Goal: Information Seeking & Learning: Learn about a topic

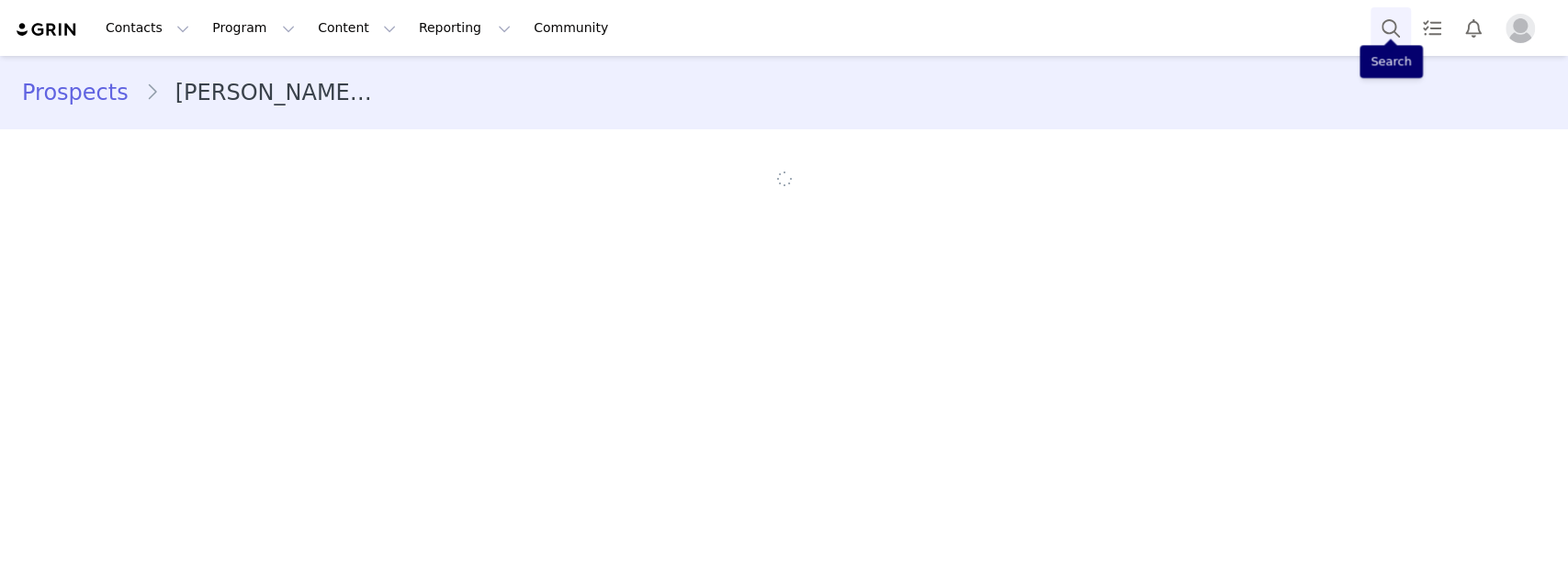
click at [1380, 20] on button "Search" at bounding box center [1390, 28] width 41 height 42
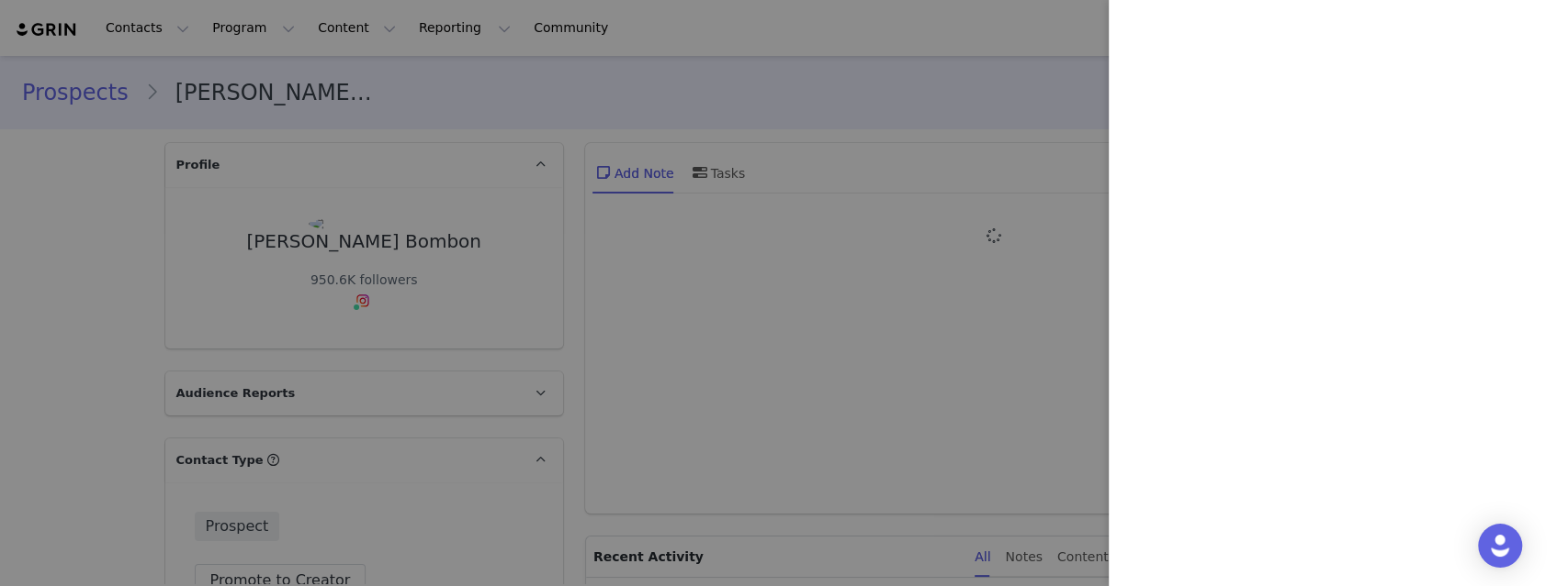
type input "+1 ([GEOGRAPHIC_DATA])"
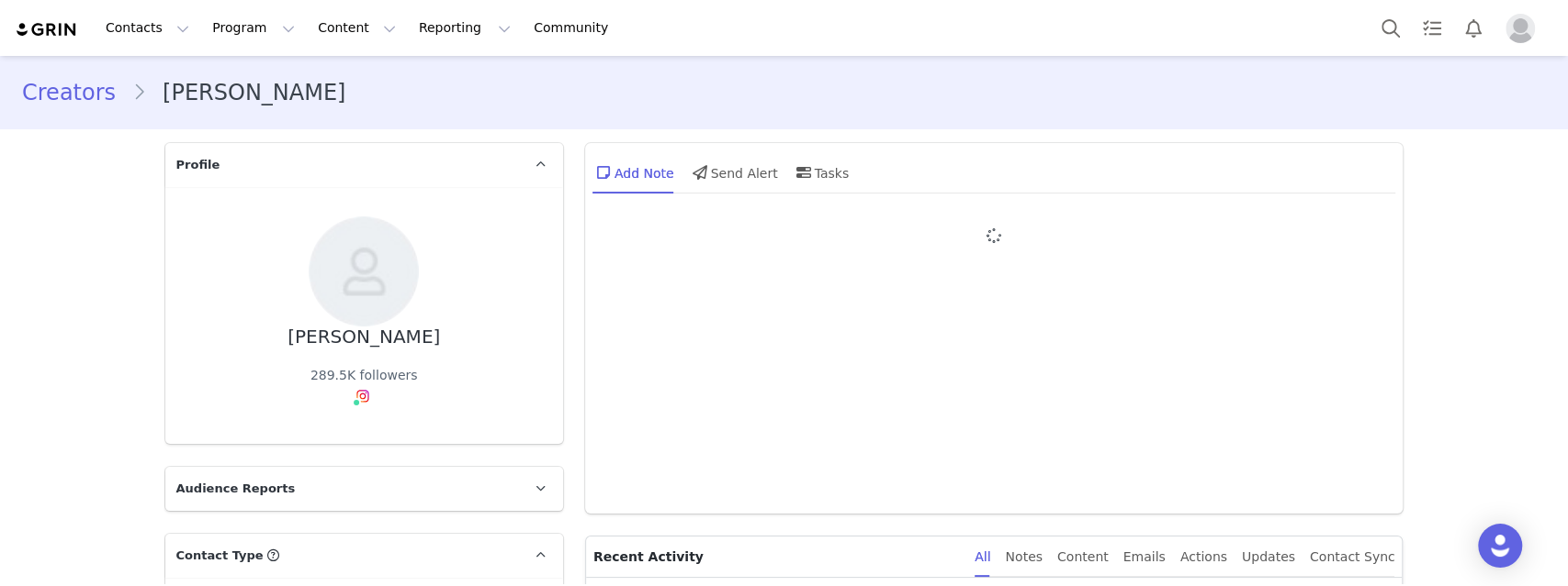
type input "+355 ([GEOGRAPHIC_DATA])"
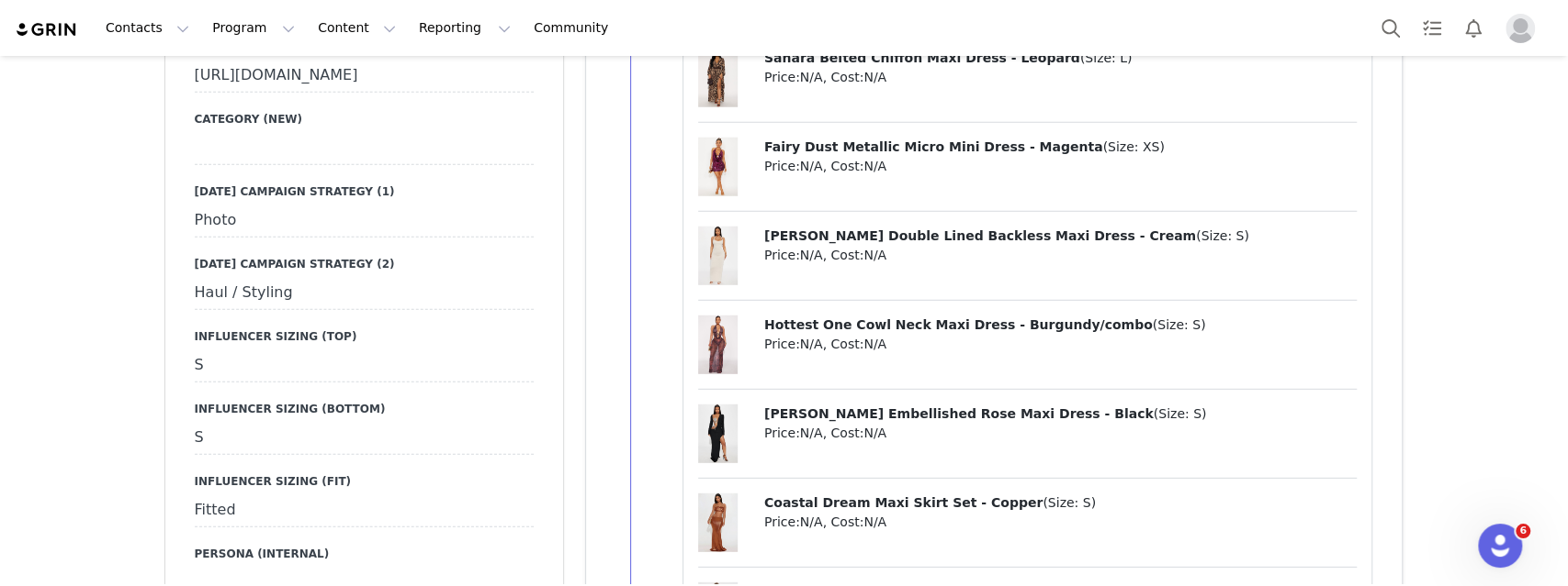
scroll to position [3451, 0]
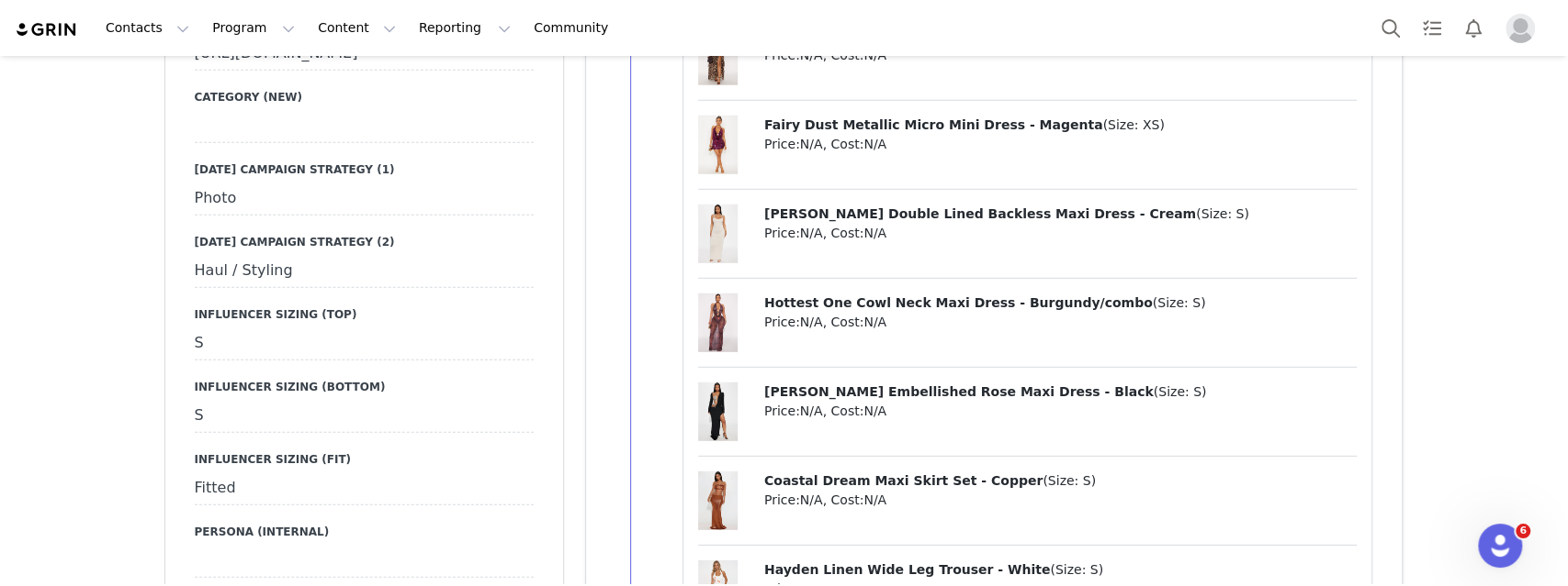
click at [877, 296] on span "Hottest One Cowl Neck Maxi Dress - Burgundy/combo" at bounding box center [958, 303] width 388 height 15
click at [878, 296] on span "Hottest One Cowl Neck Maxi Dress - Burgundy/combo" at bounding box center [958, 303] width 388 height 15
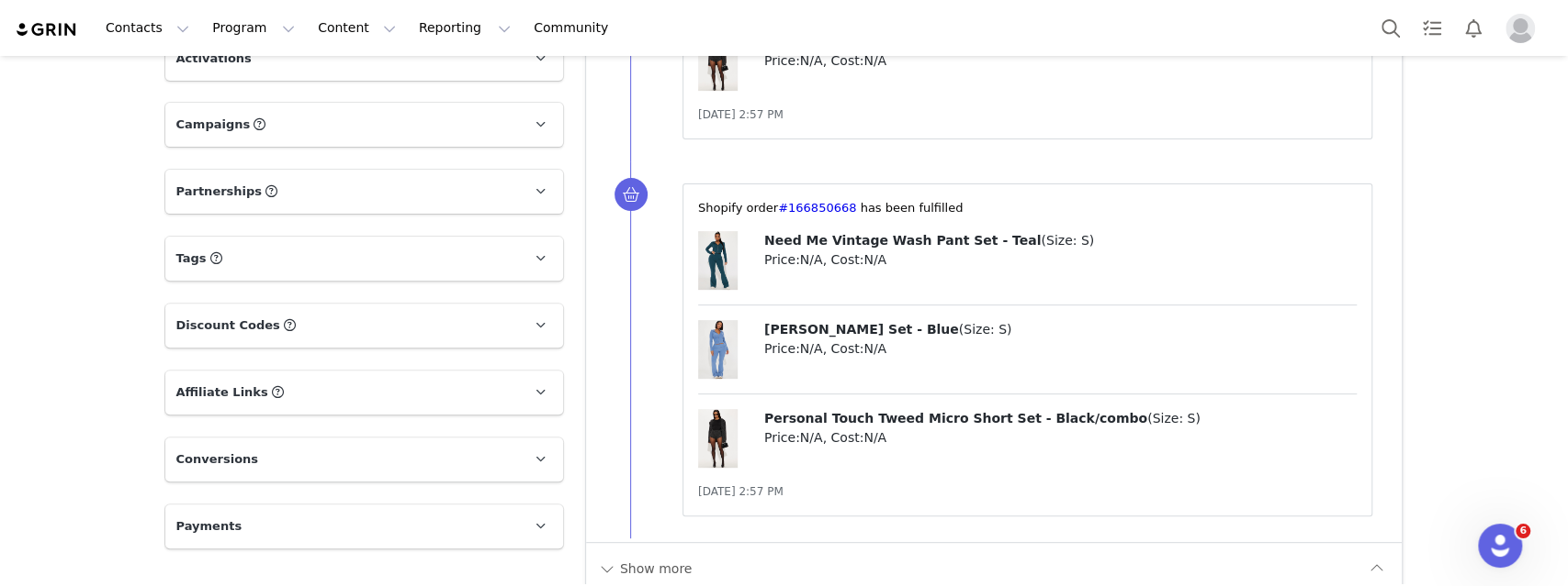
scroll to position [5073, 0]
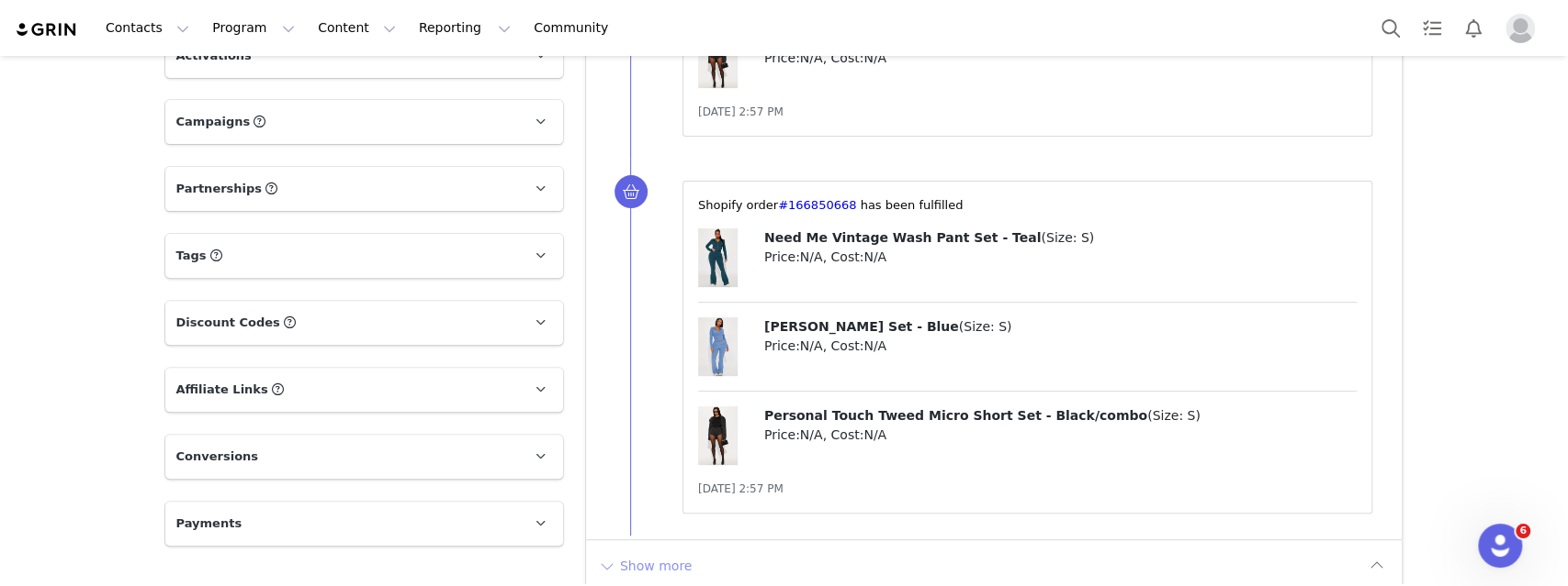
click at [659, 551] on button "Show more" at bounding box center [645, 566] width 96 height 30
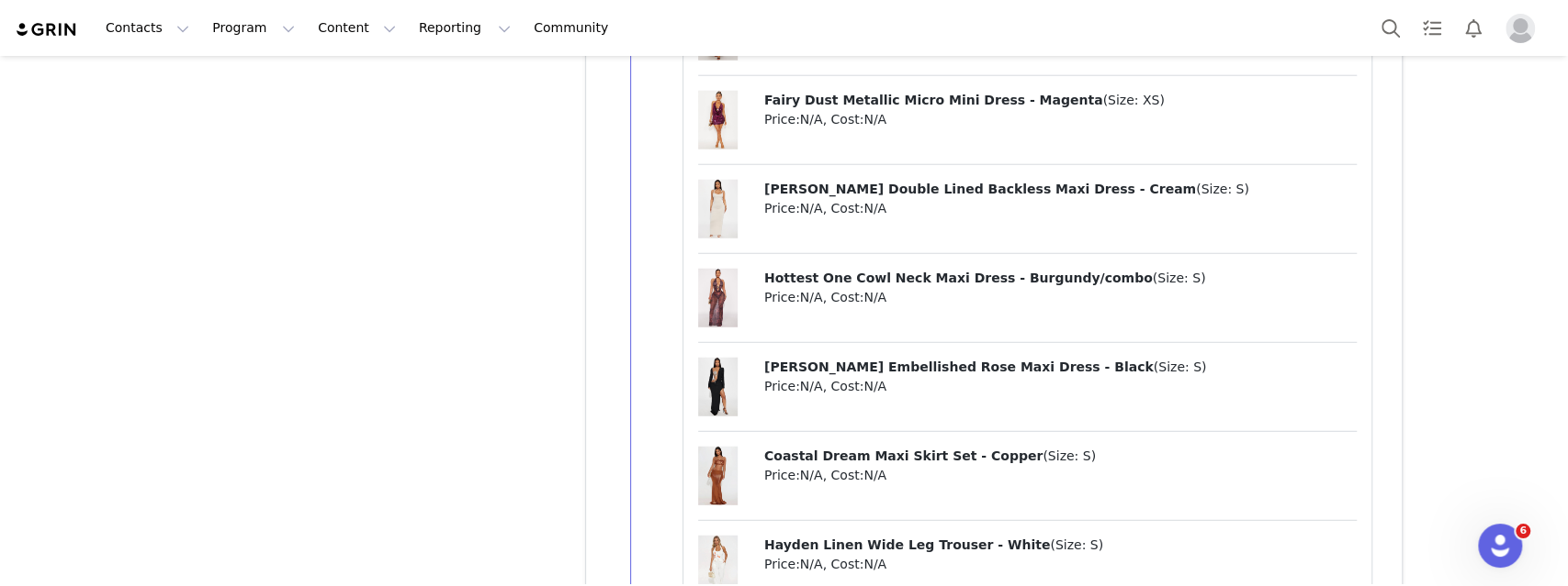
scroll to position [7983, 0]
click at [889, 229] on div "Risky Business Blazer Lace Pant Set - Black ( Size: S ) Price: N/A , Cost: N/A …" at bounding box center [1028, 38] width 660 height 2566
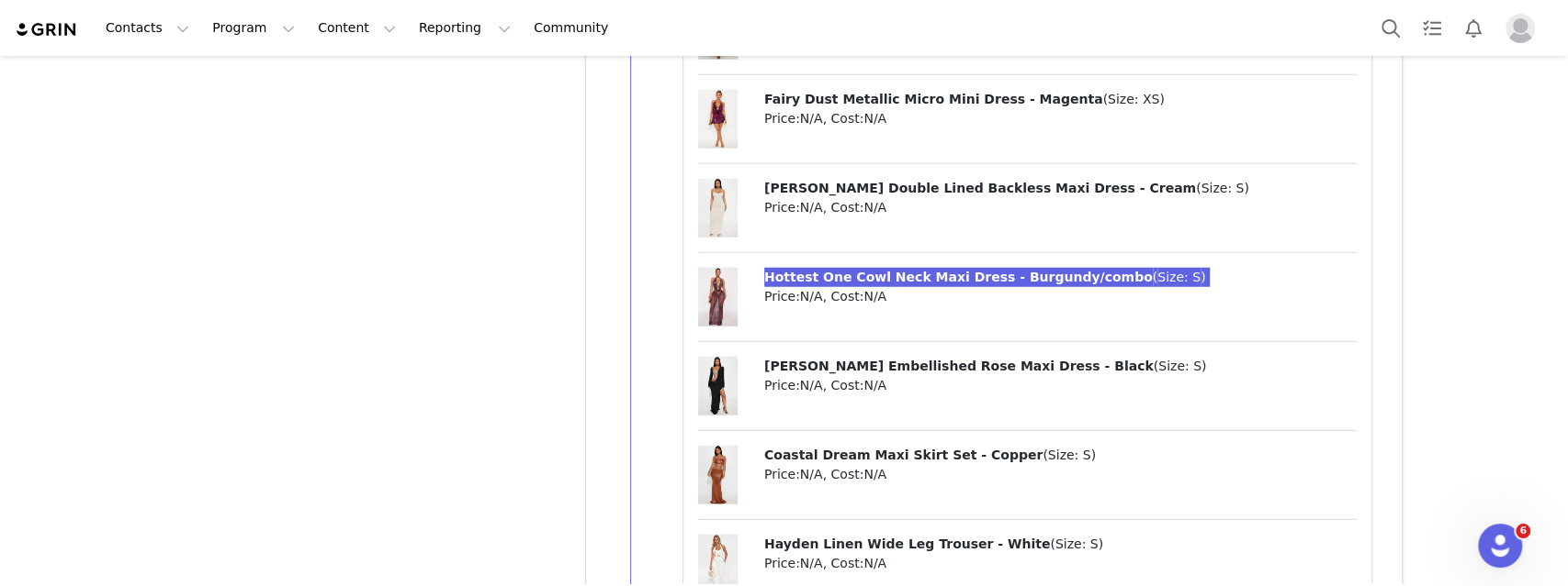
click at [0, 0] on div "Contacts Contacts Creators Prospects Applicants Program Program Activations Cam…" at bounding box center [784, 293] width 1568 height 586
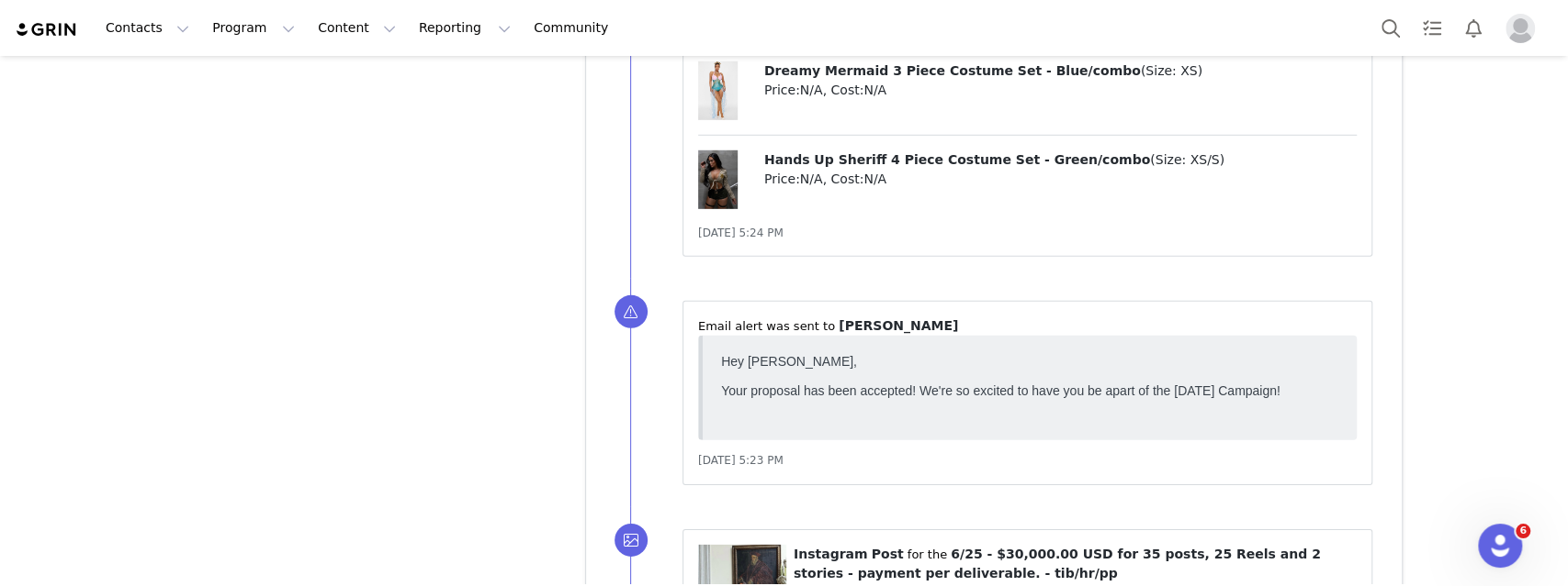
scroll to position [13245, 0]
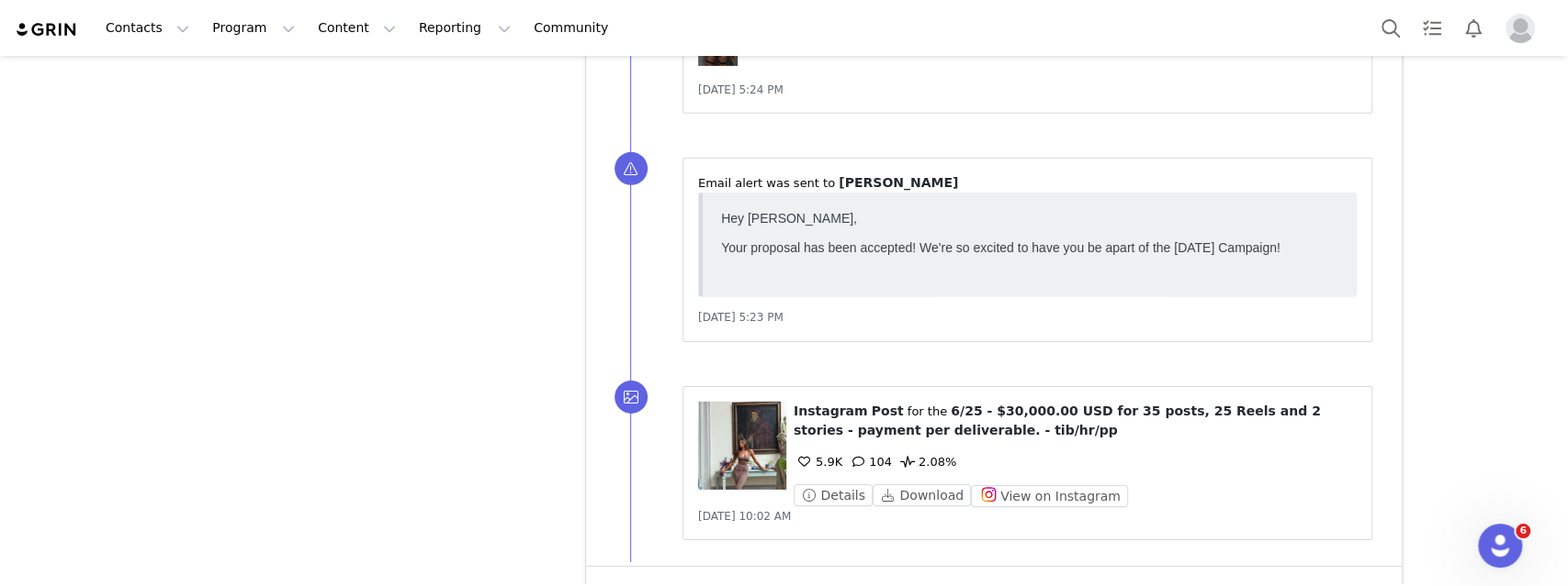
click at [673, 578] on button "Show more" at bounding box center [645, 593] width 96 height 30
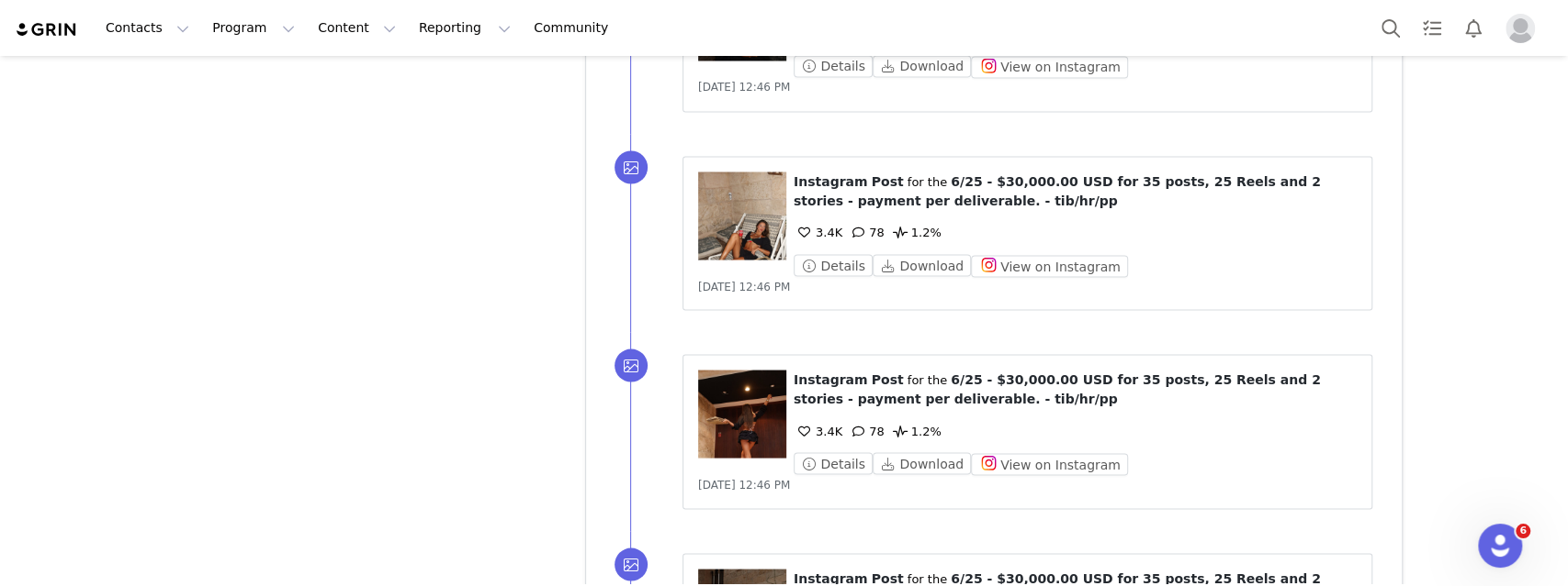
scroll to position [17116, 0]
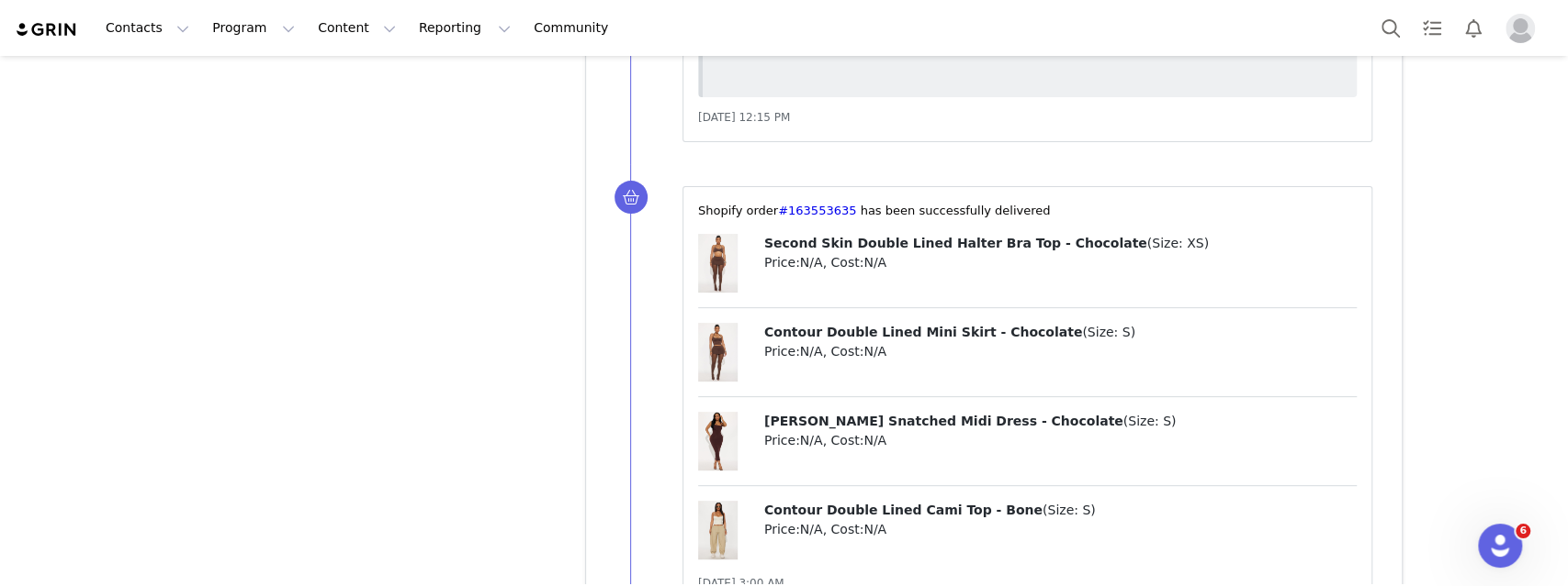
scroll to position [19386, 0]
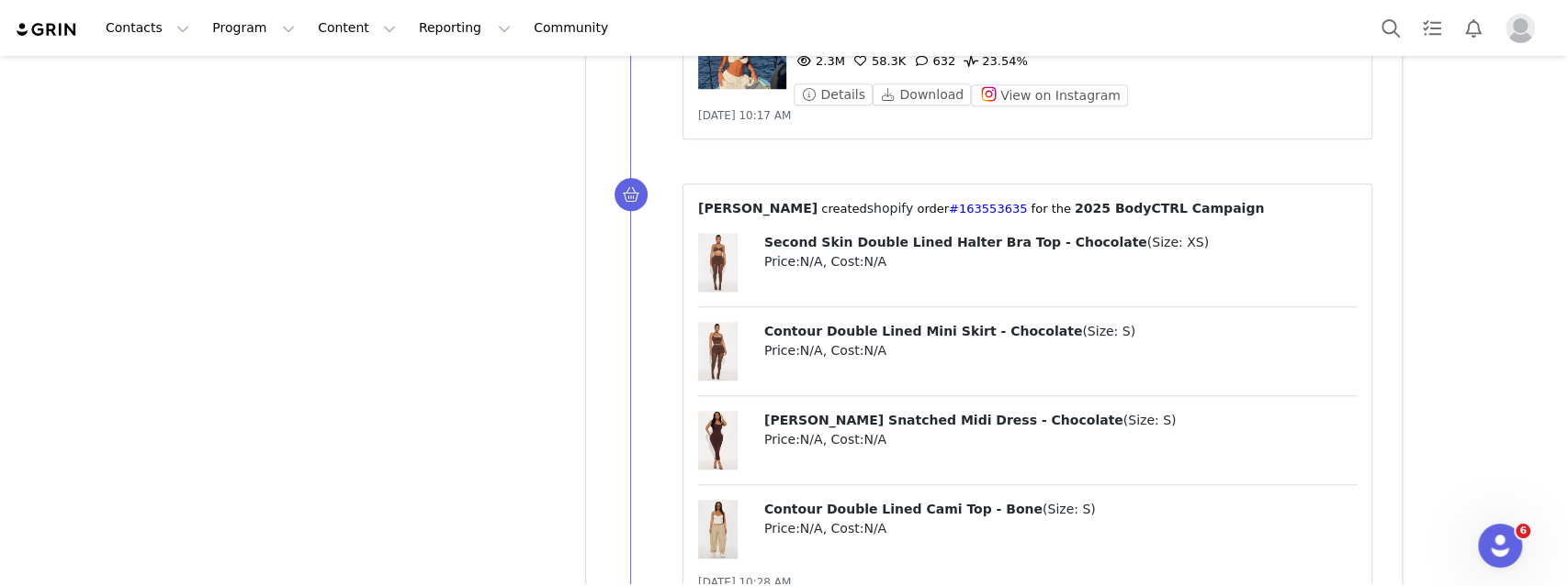
scroll to position [19810, 0]
click at [1407, 32] on button "Search" at bounding box center [1390, 28] width 41 height 42
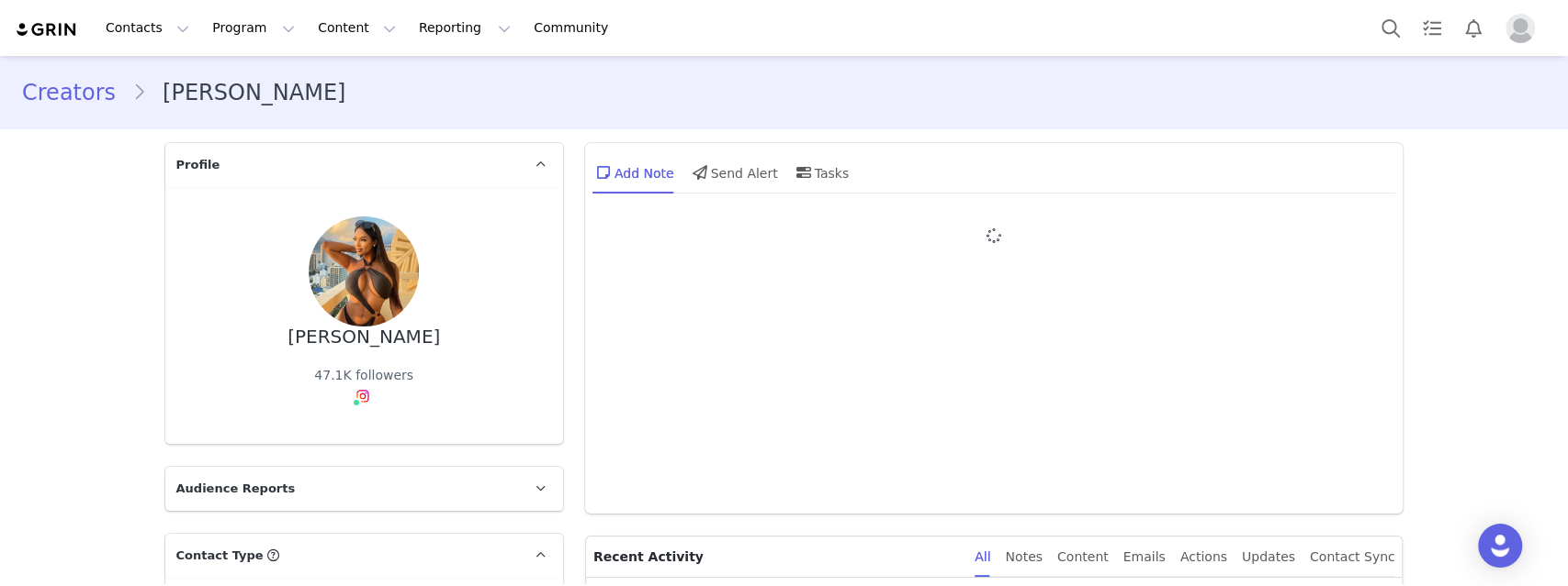
type input "+1 ([GEOGRAPHIC_DATA])"
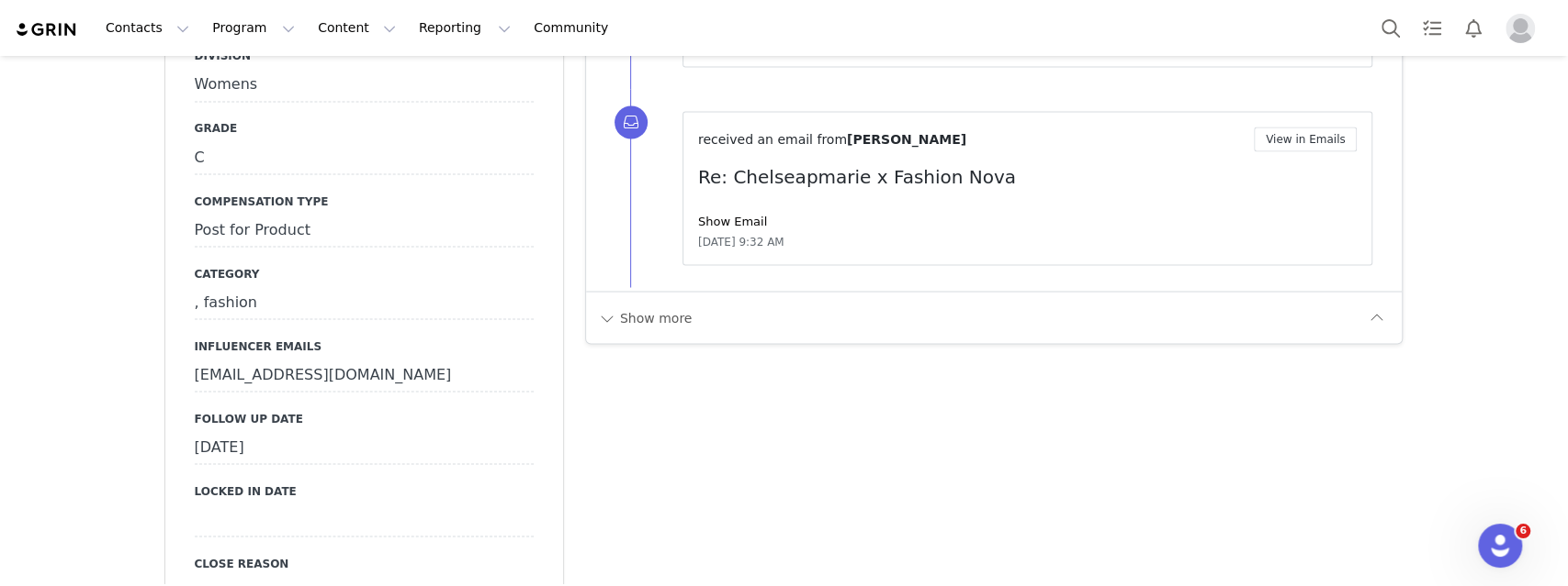
scroll to position [2194, 0]
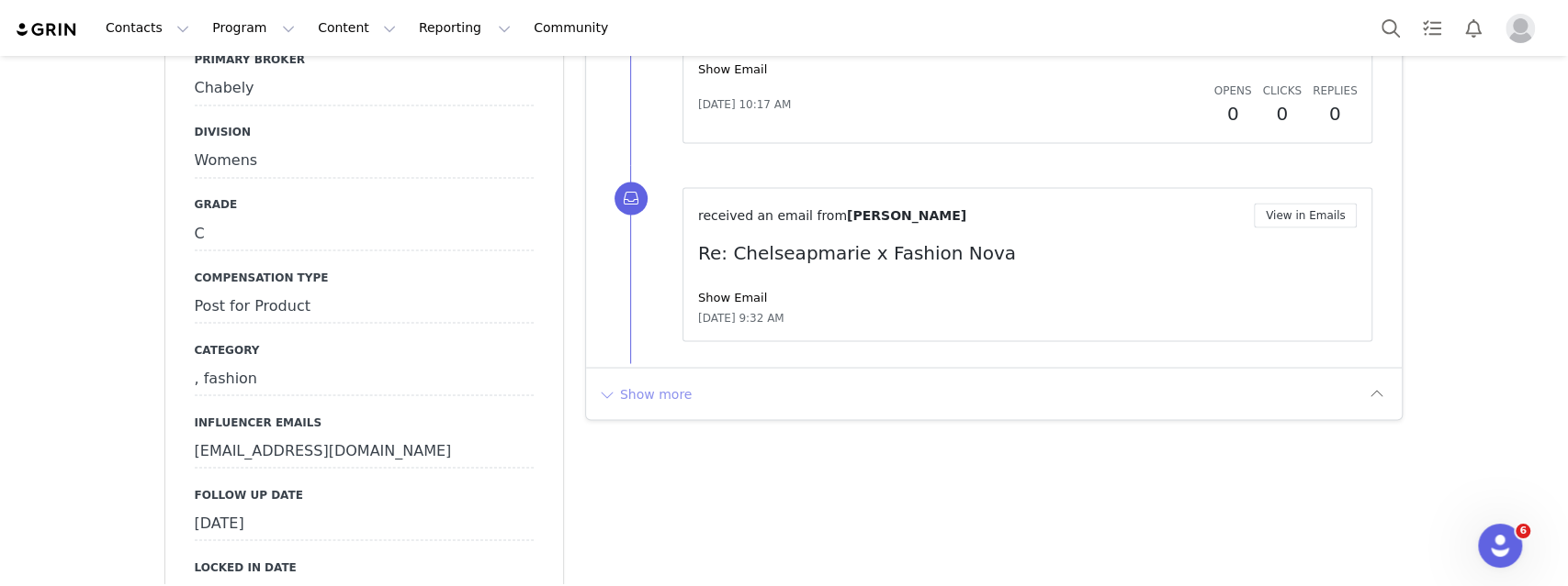
click at [650, 381] on button "Show more" at bounding box center [645, 394] width 96 height 30
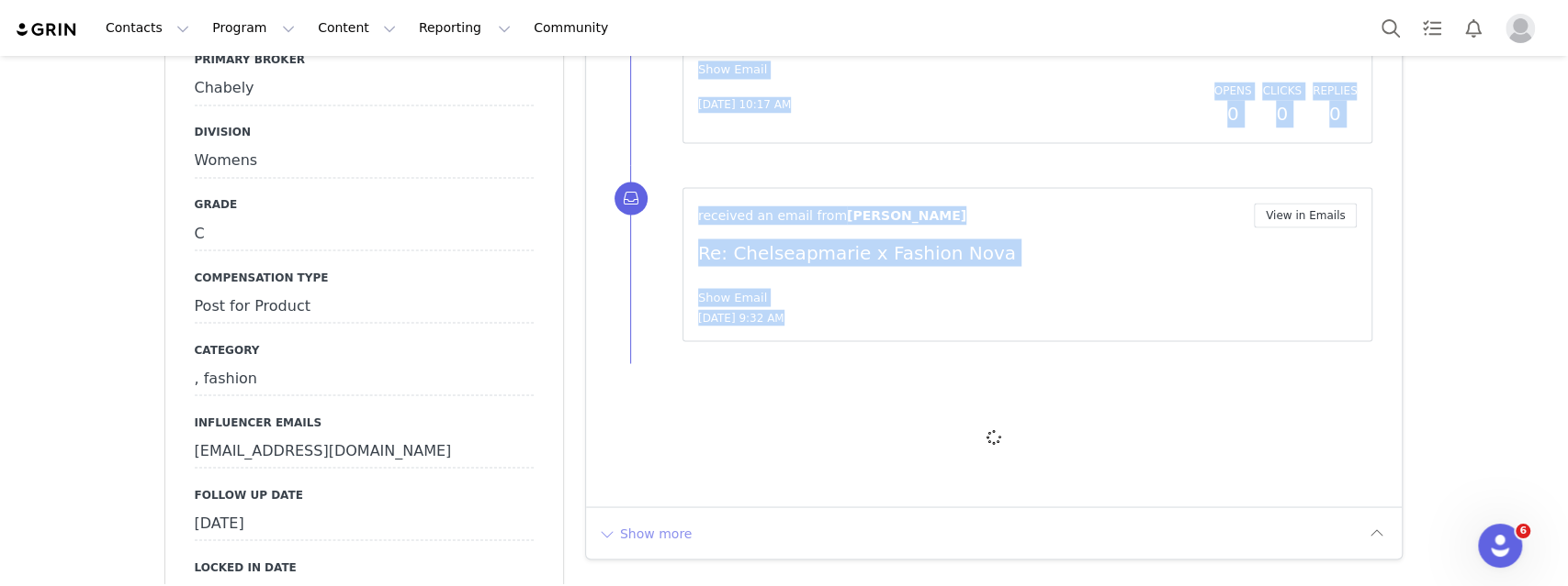
click at [650, 381] on div at bounding box center [994, 437] width 816 height 140
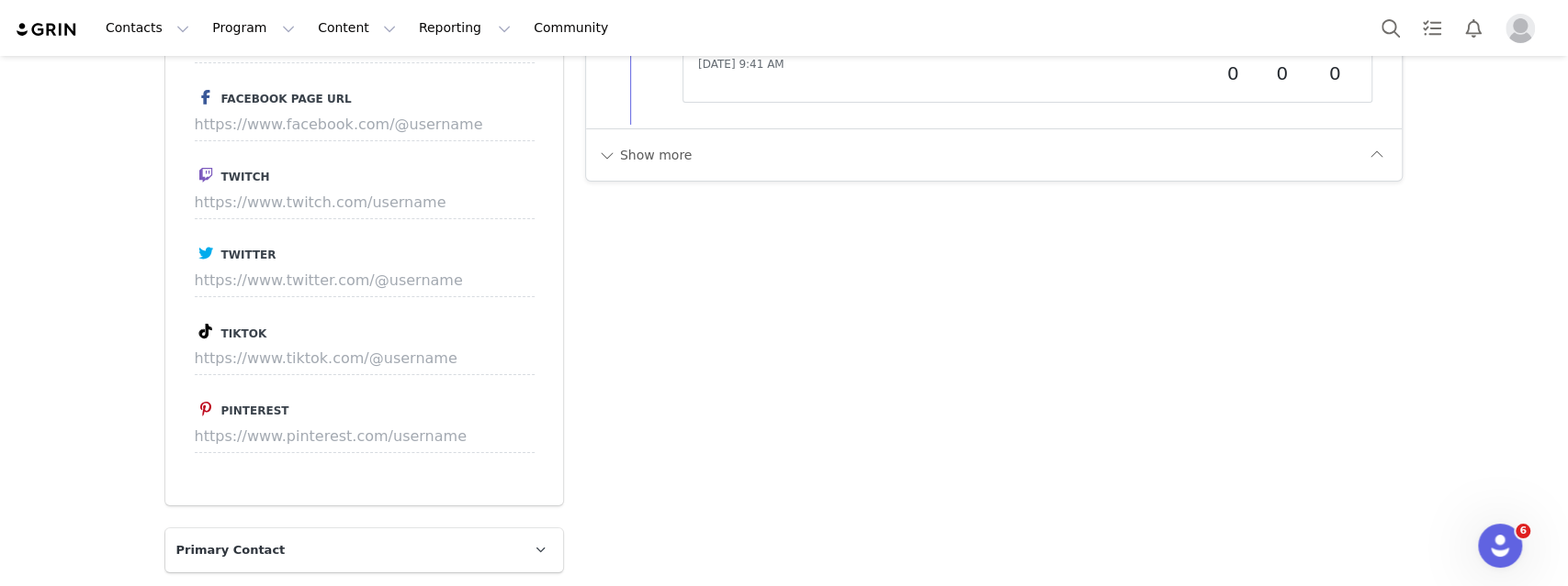
scroll to position [4218, 0]
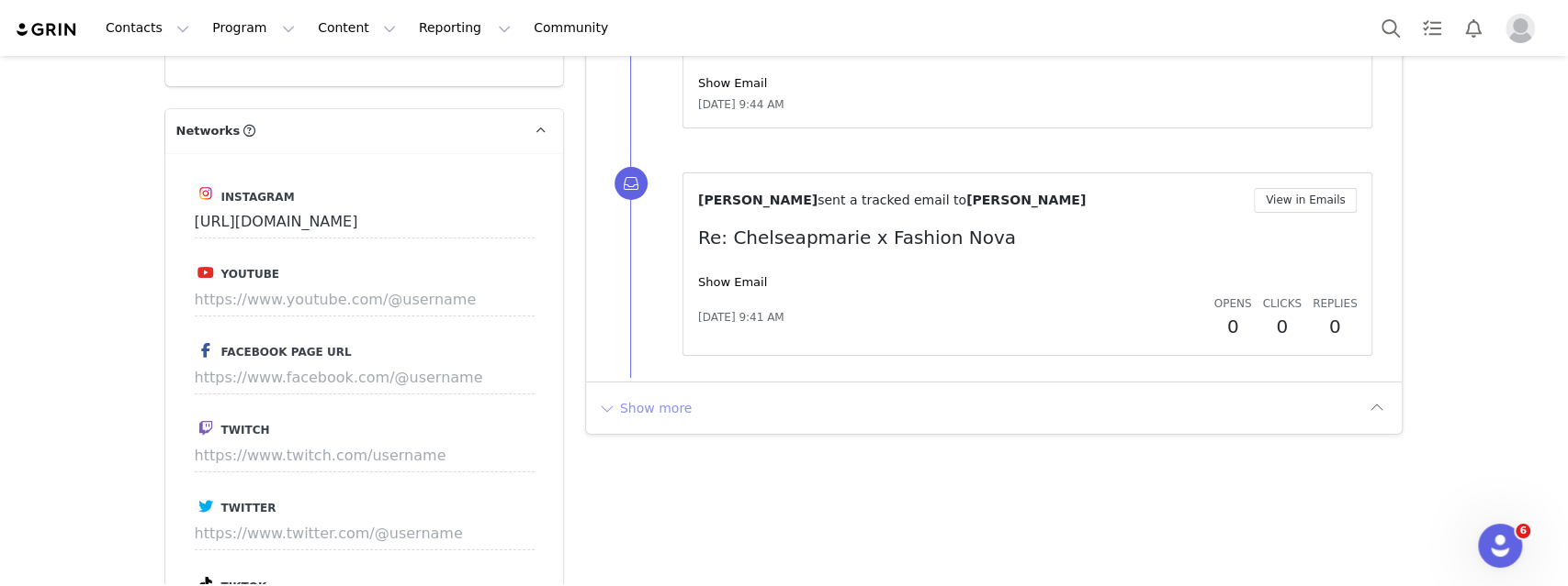
drag, startPoint x: 656, startPoint y: 408, endPoint x: 659, endPoint y: 392, distance: 16.3
click at [656, 408] on div "Show more" at bounding box center [994, 408] width 816 height 52
click at [661, 394] on button "Show more" at bounding box center [645, 409] width 96 height 30
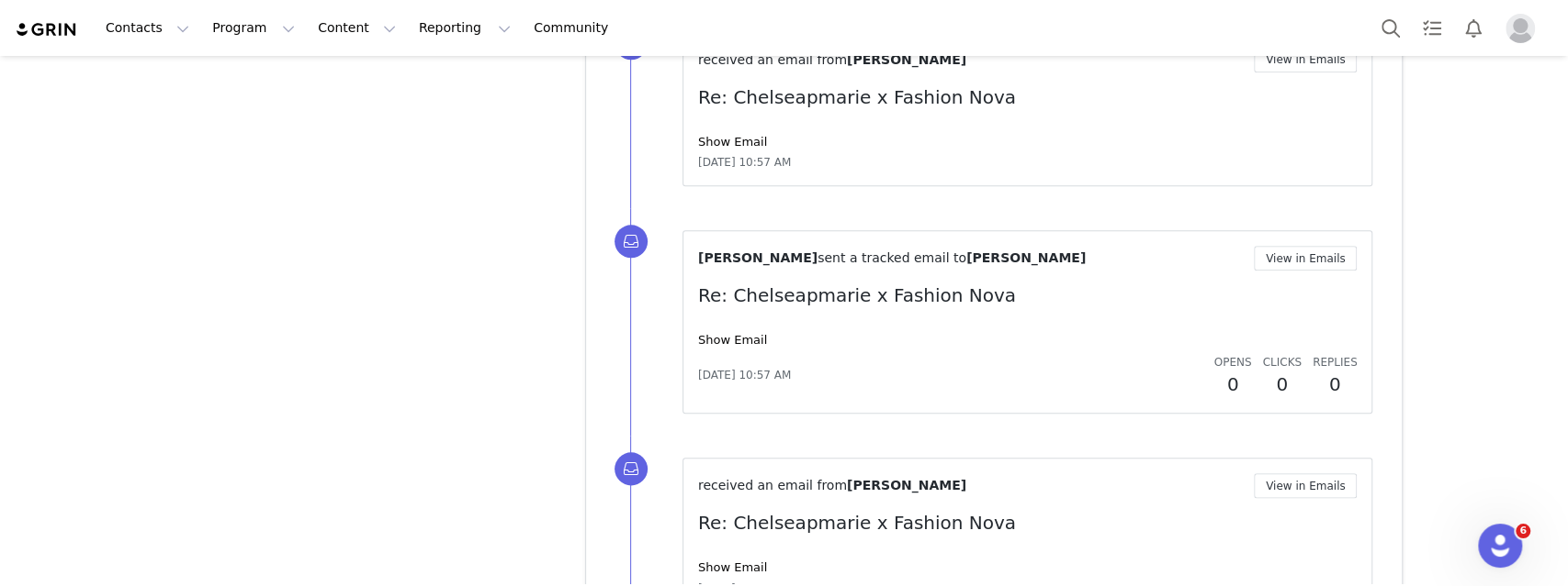
scroll to position [6131, 0]
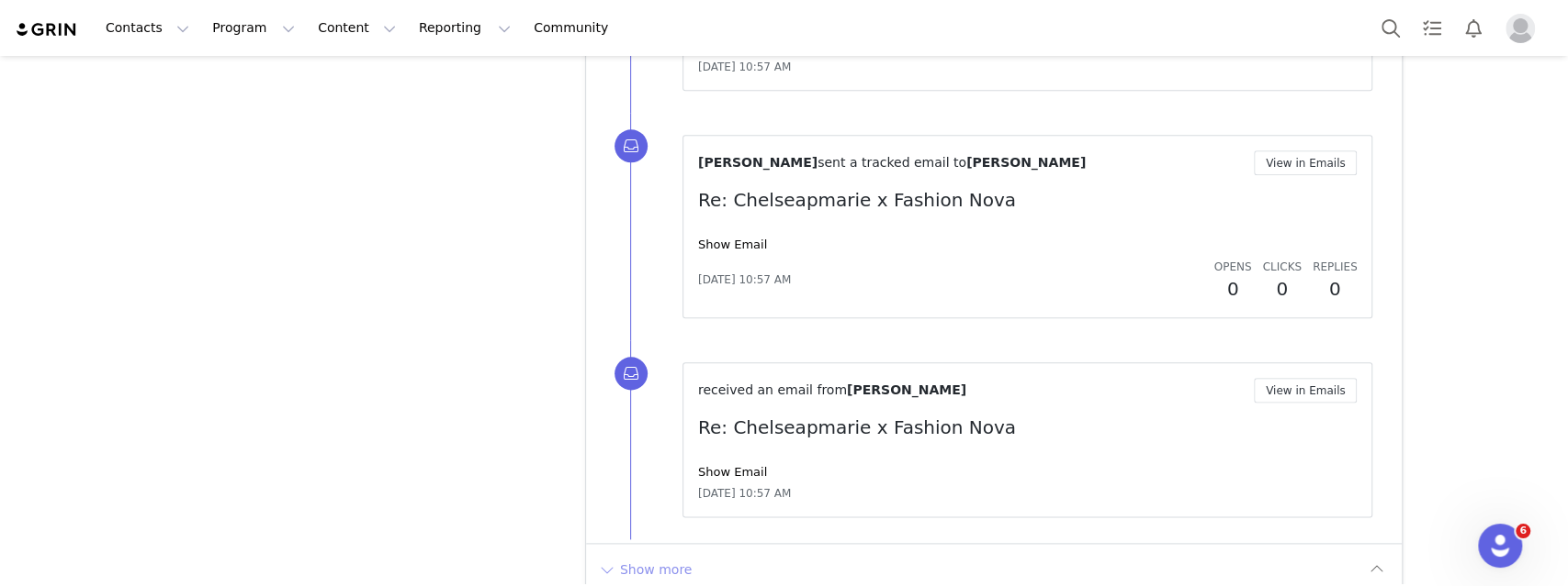
click at [671, 555] on button "Show more" at bounding box center [645, 570] width 96 height 30
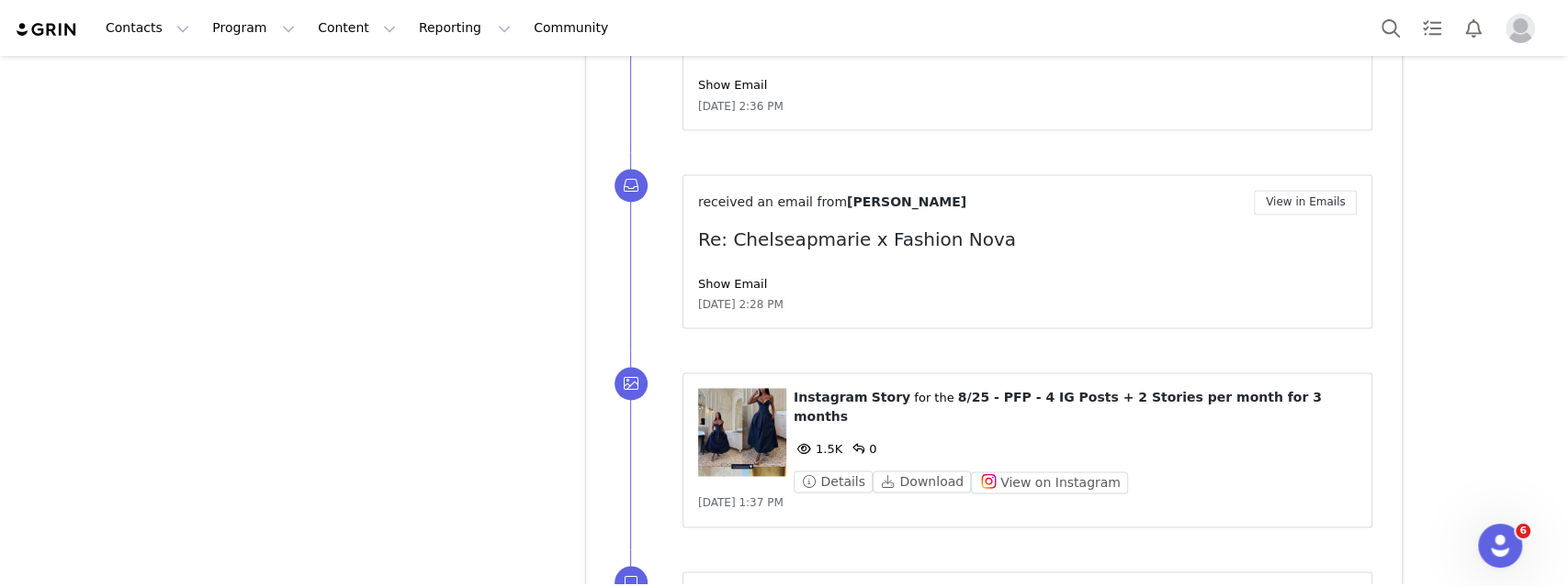
scroll to position [11214, 0]
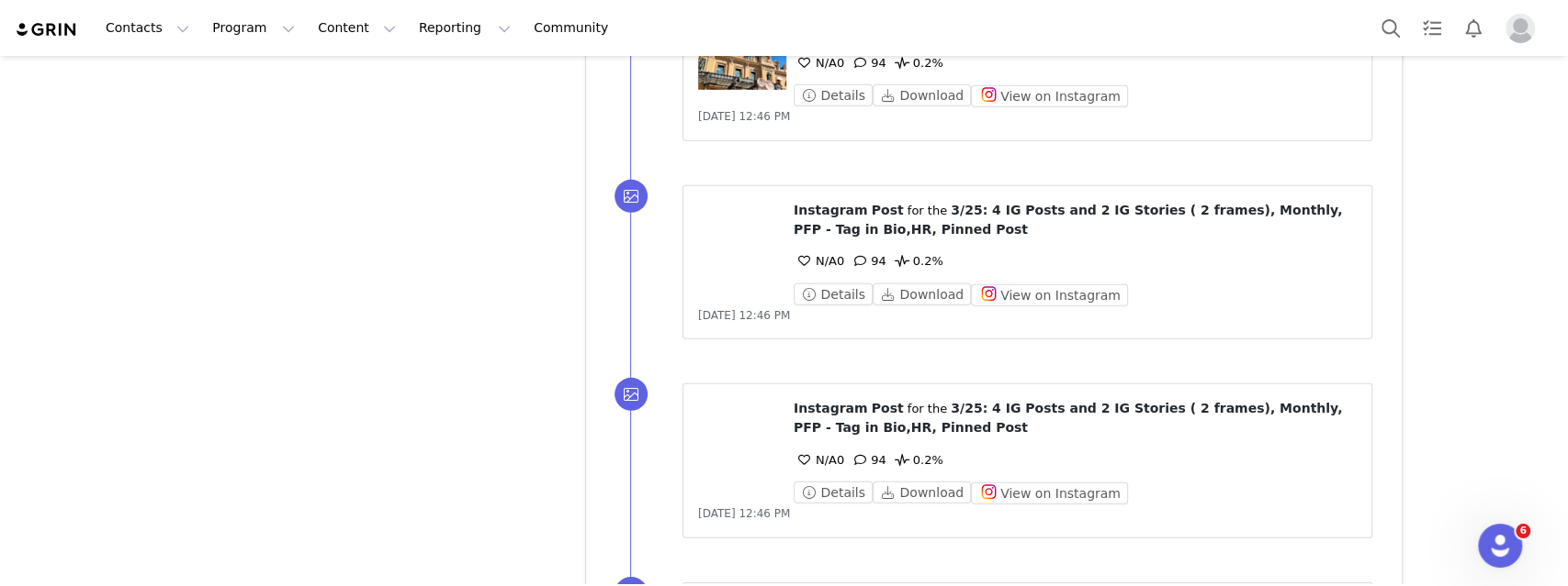
scroll to position [13171, 0]
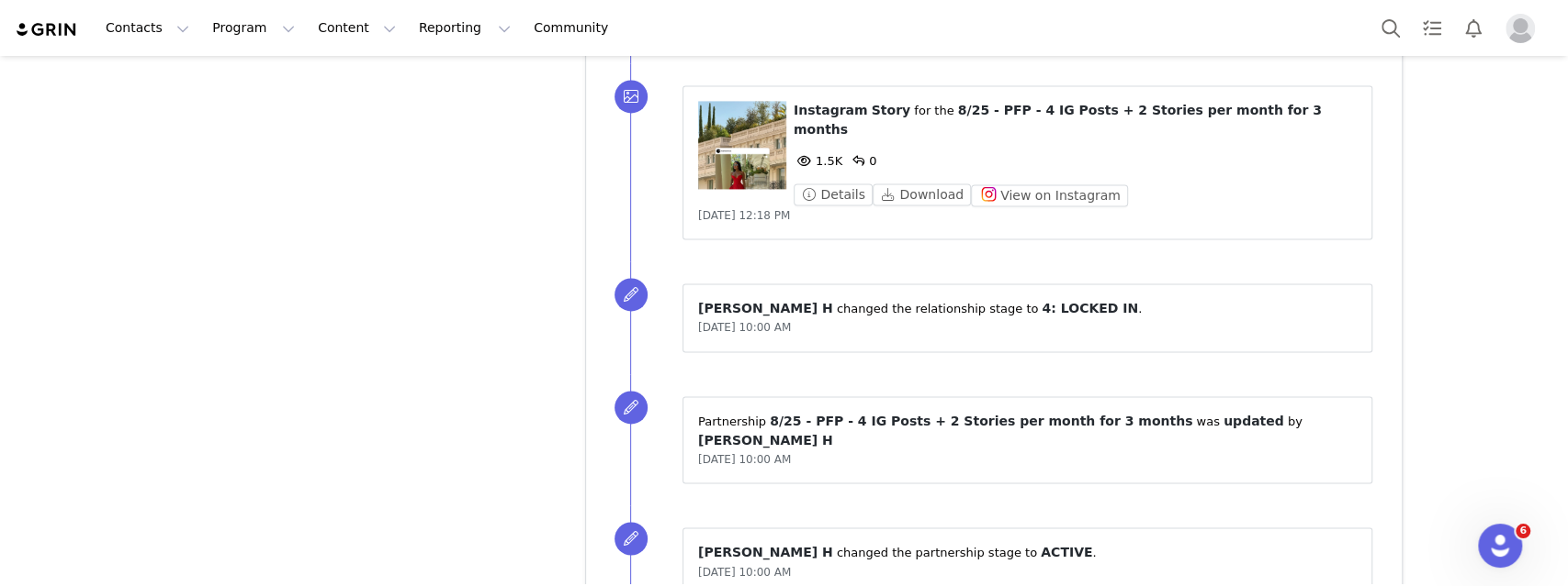
scroll to position [15946, 0]
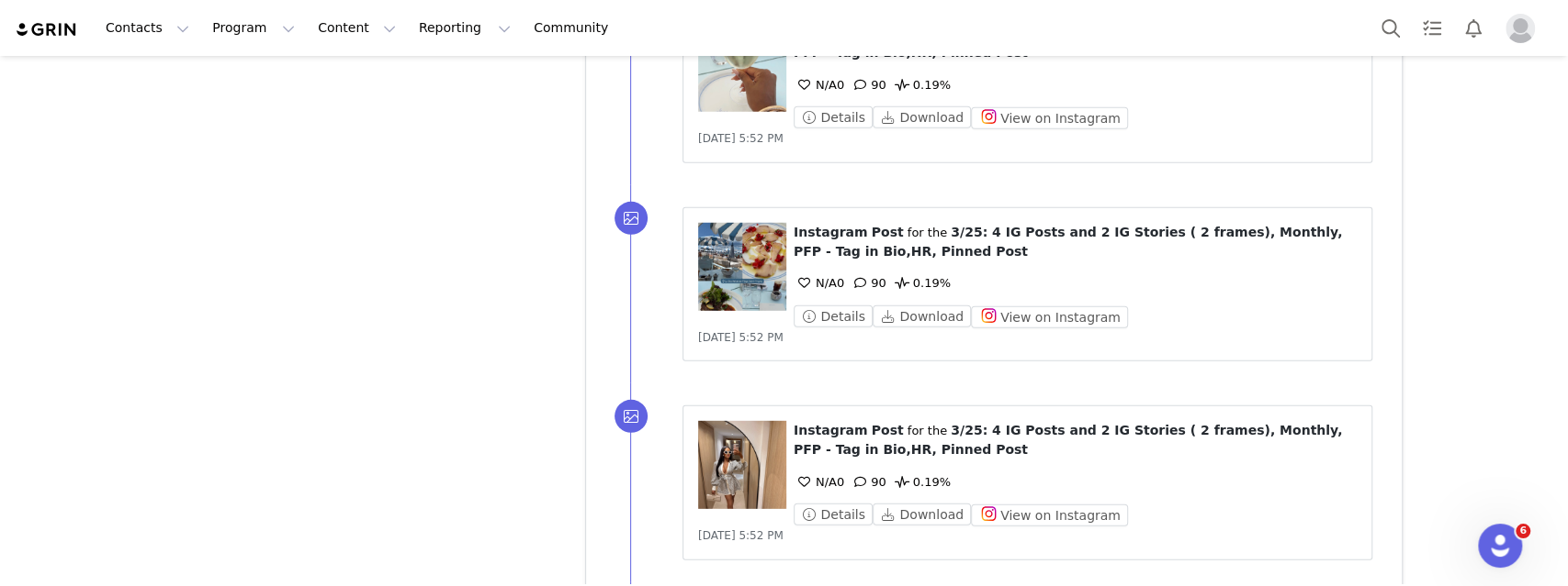
scroll to position [17696, 0]
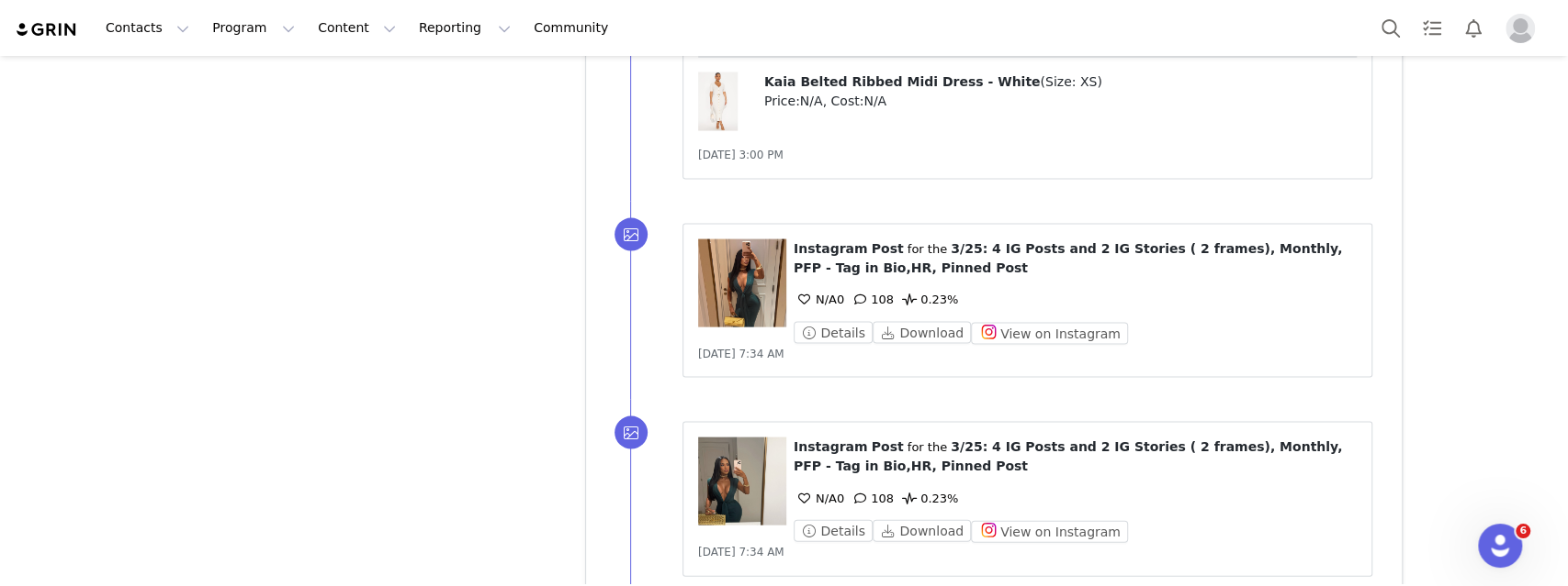
scroll to position [21446, 0]
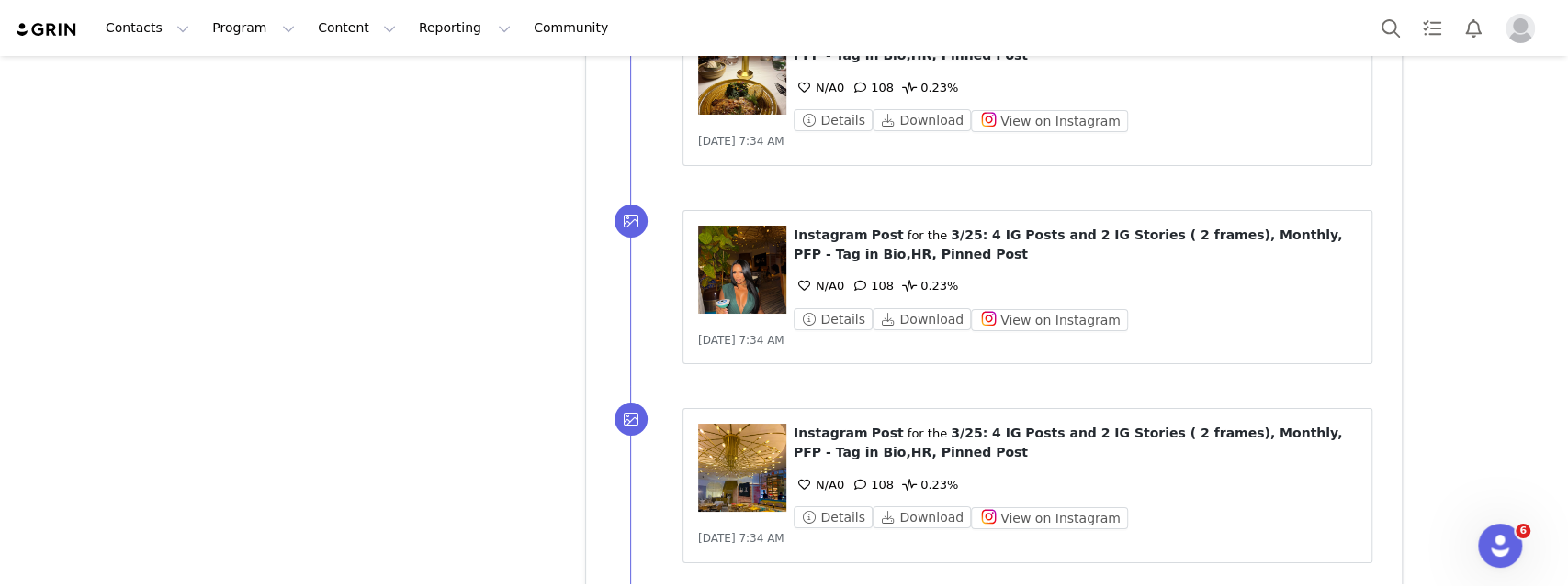
scroll to position [23421, 0]
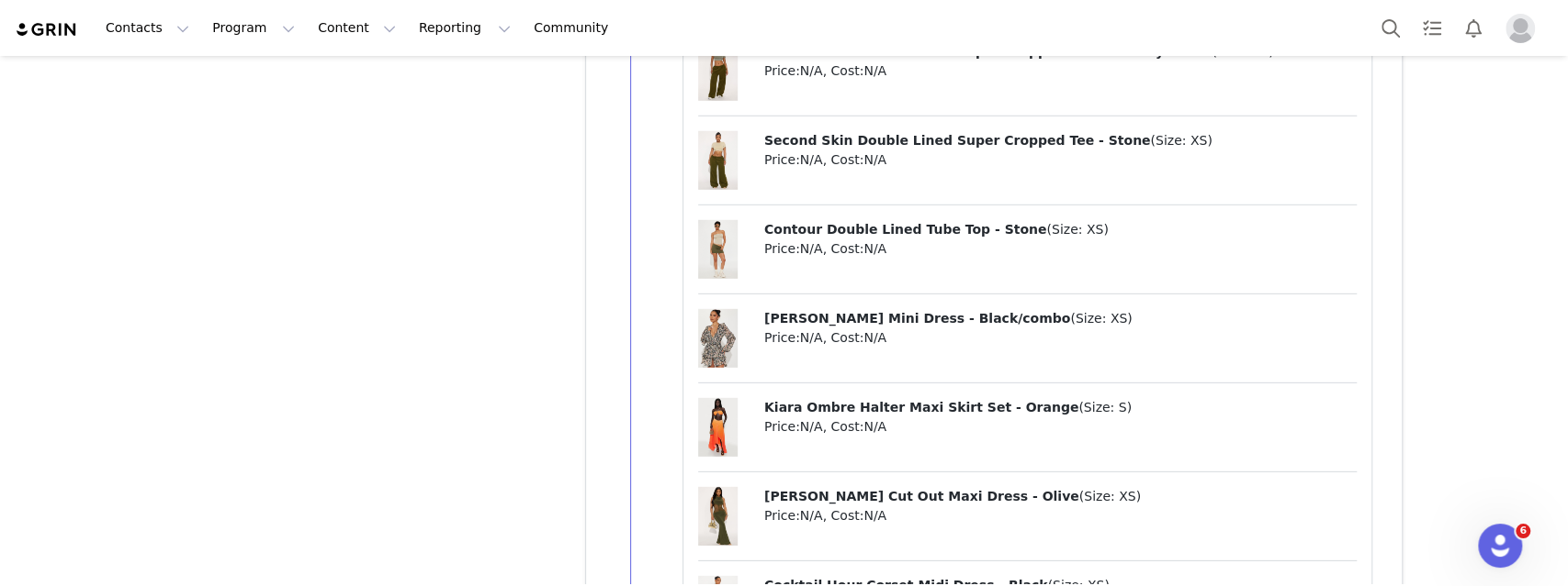
scroll to position [27106, 0]
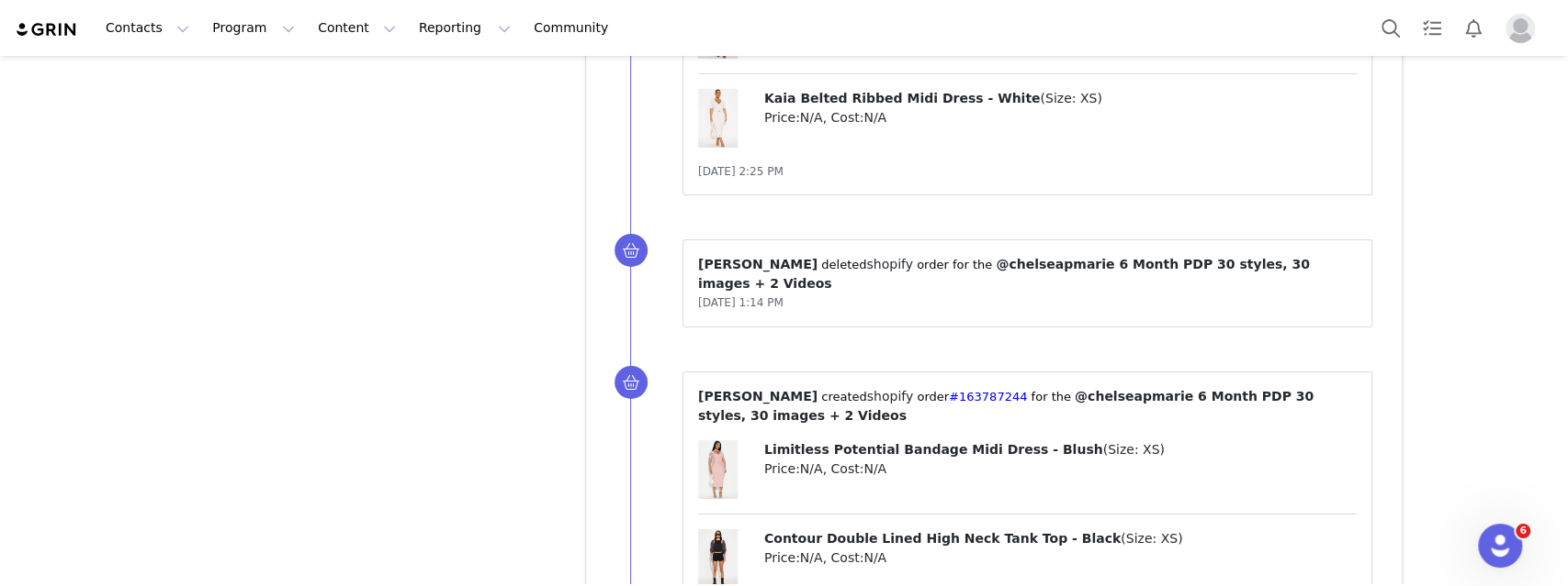
scroll to position [27257, 0]
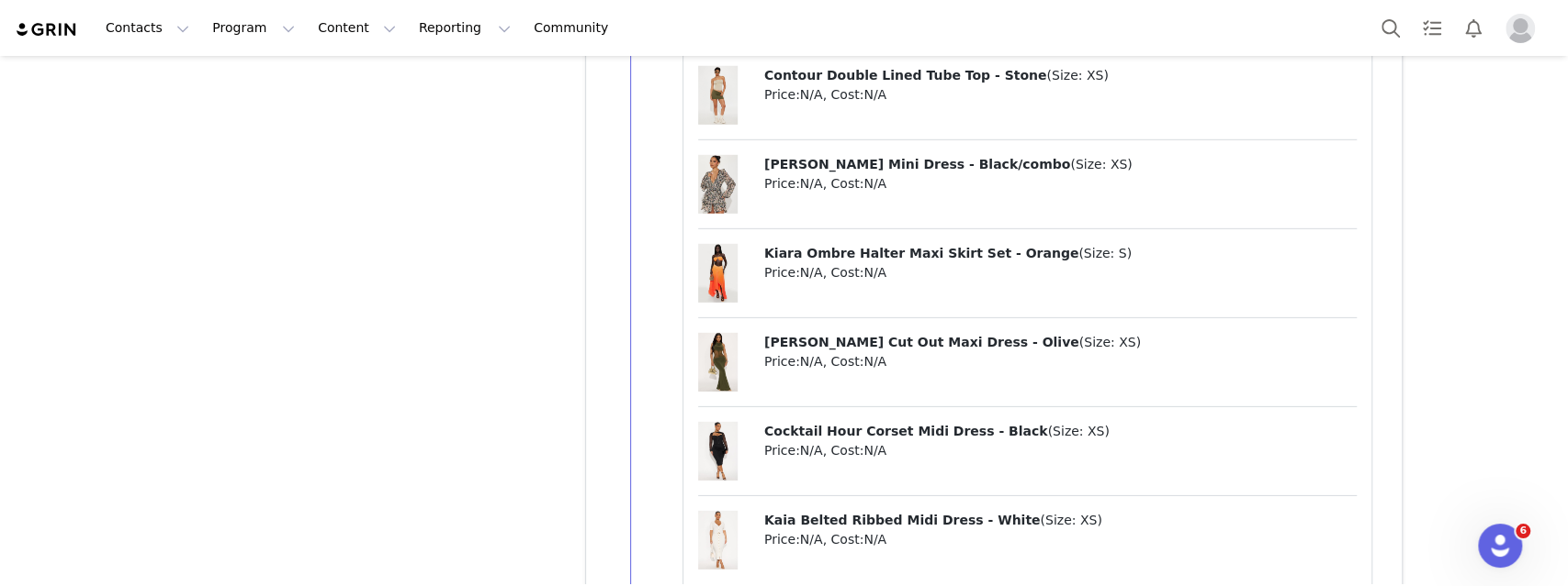
click at [935, 513] on span "Kaia Belted Ribbed Midi Dress - White" at bounding box center [901, 520] width 276 height 15
click at [934, 513] on span "Kaia Belted Ribbed Midi Dress - White" at bounding box center [901, 520] width 276 height 15
click at [0, 0] on div "Contacts Contacts Creators Prospects Applicants Program Program Activations Cam…" at bounding box center [784, 293] width 1568 height 586
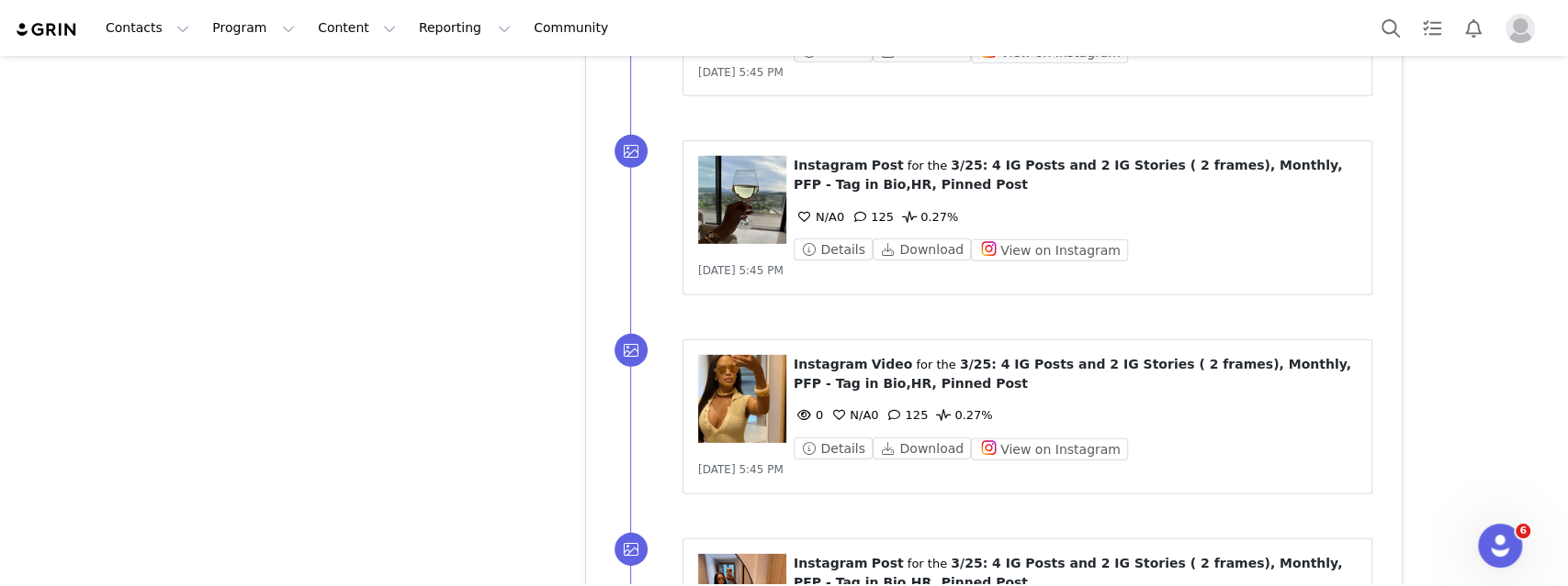
scroll to position [36845, 0]
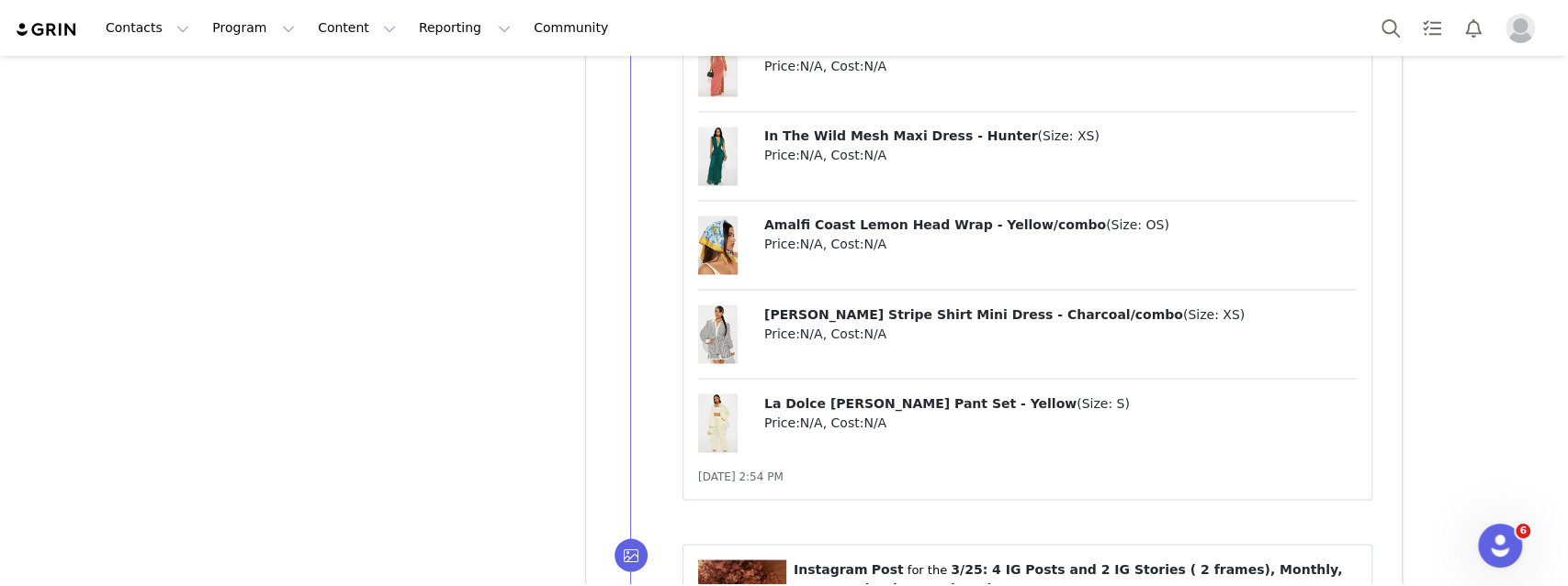
scroll to position [39720, 0]
